Goal: Obtain resource: Download file/media

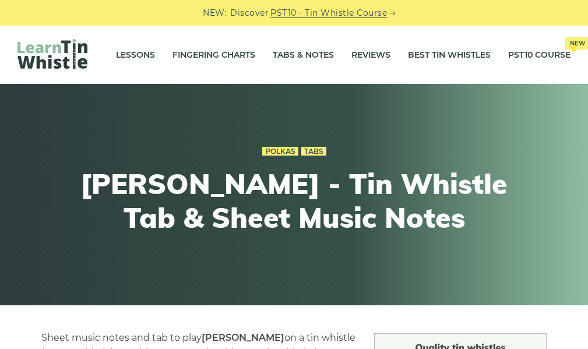
click at [232, 89] on div "Polkas Tabs [PERSON_NAME] - Tin Whistle Tab & Sheet Music Notes" at bounding box center [294, 194] width 588 height 221
drag, startPoint x: 228, startPoint y: 87, endPoint x: 122, endPoint y: 82, distance: 105.5
click at [122, 82] on div "Lessons Fingering Charts Tabs & Notes Reviews Best Tin Whistles PST10 Course Ne…" at bounding box center [294, 55] width 588 height 58
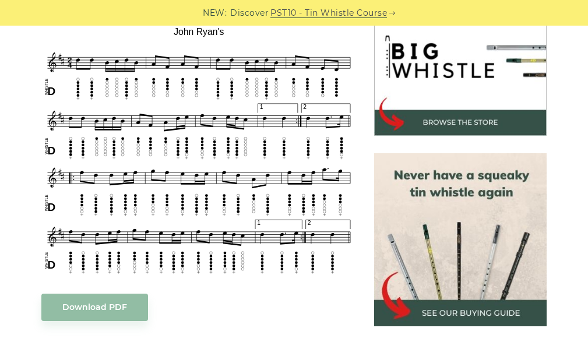
scroll to position [349, 0]
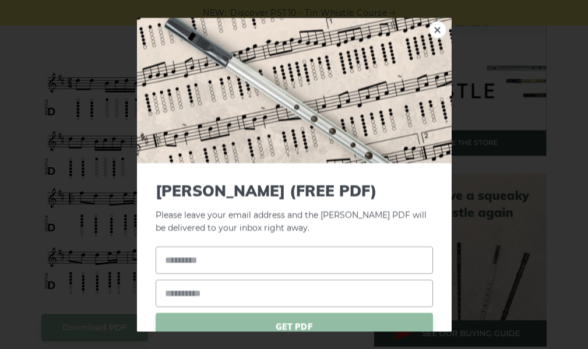
click at [157, 183] on span "[PERSON_NAME] (FREE PDF)" at bounding box center [293, 191] width 277 height 18
drag, startPoint x: 156, startPoint y: 181, endPoint x: 518, endPoint y: 193, distance: 362.5
click at [518, 193] on div "× [PERSON_NAME] (FREE PDF) Please leave your email address and the [PERSON_NAME…" at bounding box center [294, 174] width 588 height 349
drag, startPoint x: 285, startPoint y: 323, endPoint x: 288, endPoint y: 316, distance: 7.8
click at [285, 324] on span "GET PDF" at bounding box center [293, 326] width 277 height 27
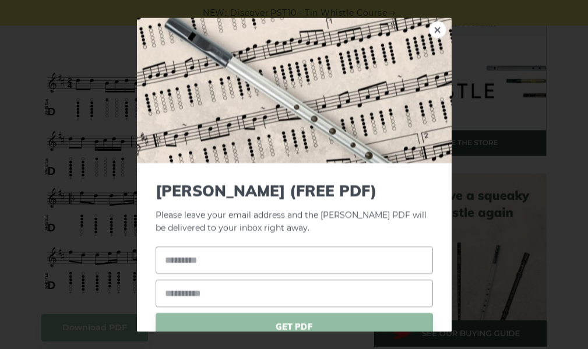
scroll to position [0, 0]
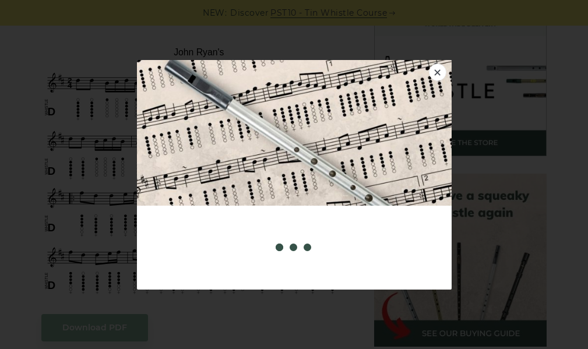
drag, startPoint x: 161, startPoint y: 227, endPoint x: 153, endPoint y: 217, distance: 13.3
click at [155, 221] on div "[PERSON_NAME] (FREE PDF) Please leave your email address and the [PERSON_NAME] …" at bounding box center [294, 248] width 314 height 84
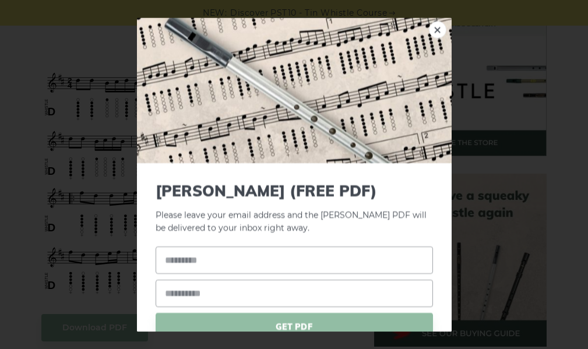
click at [317, 102] on img at bounding box center [294, 90] width 314 height 146
